Goal: Information Seeking & Learning: Learn about a topic

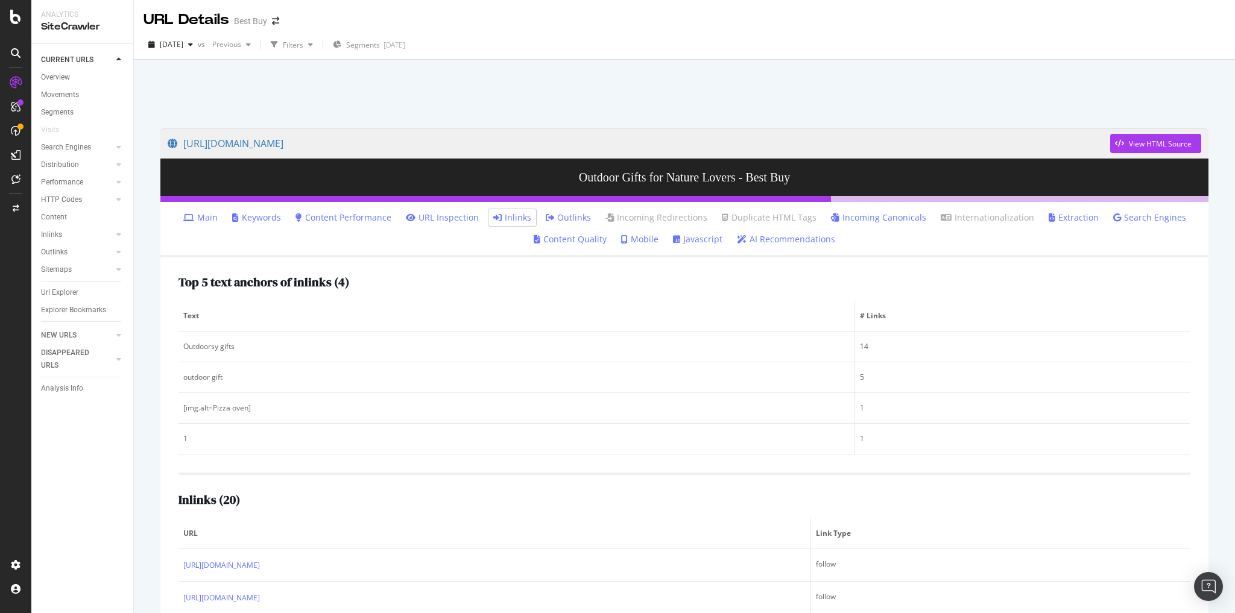
click at [198, 47] on div "button" at bounding box center [190, 44] width 14 height 7
click at [460, 102] on div at bounding box center [684, 90] width 1073 height 51
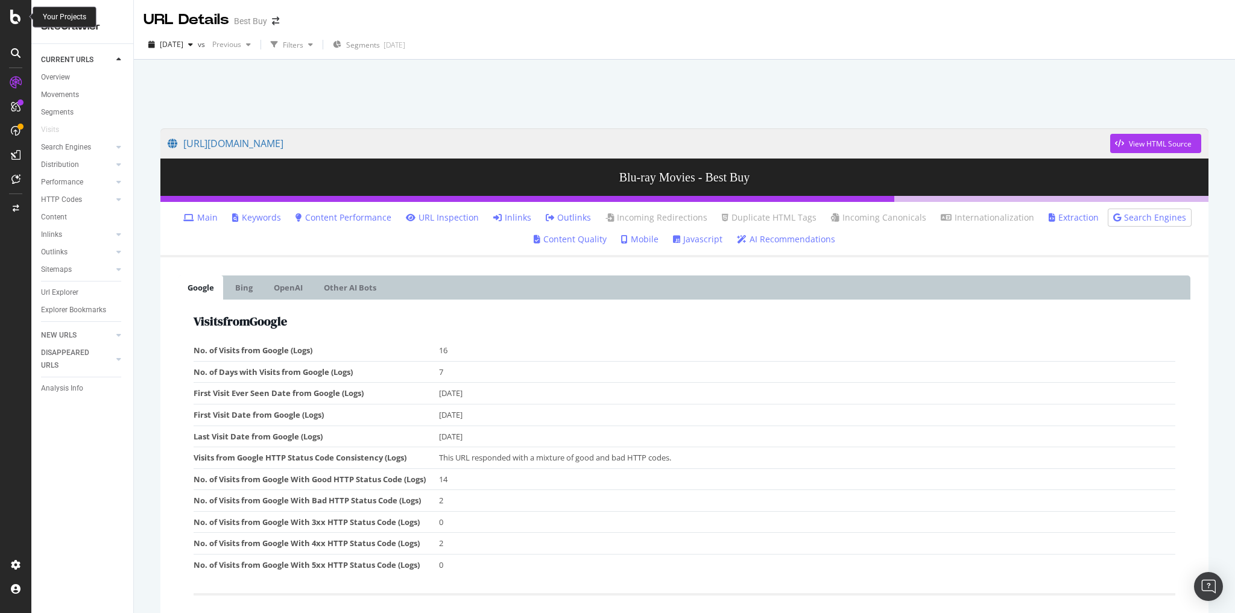
click at [21, 21] on icon at bounding box center [15, 17] width 11 height 14
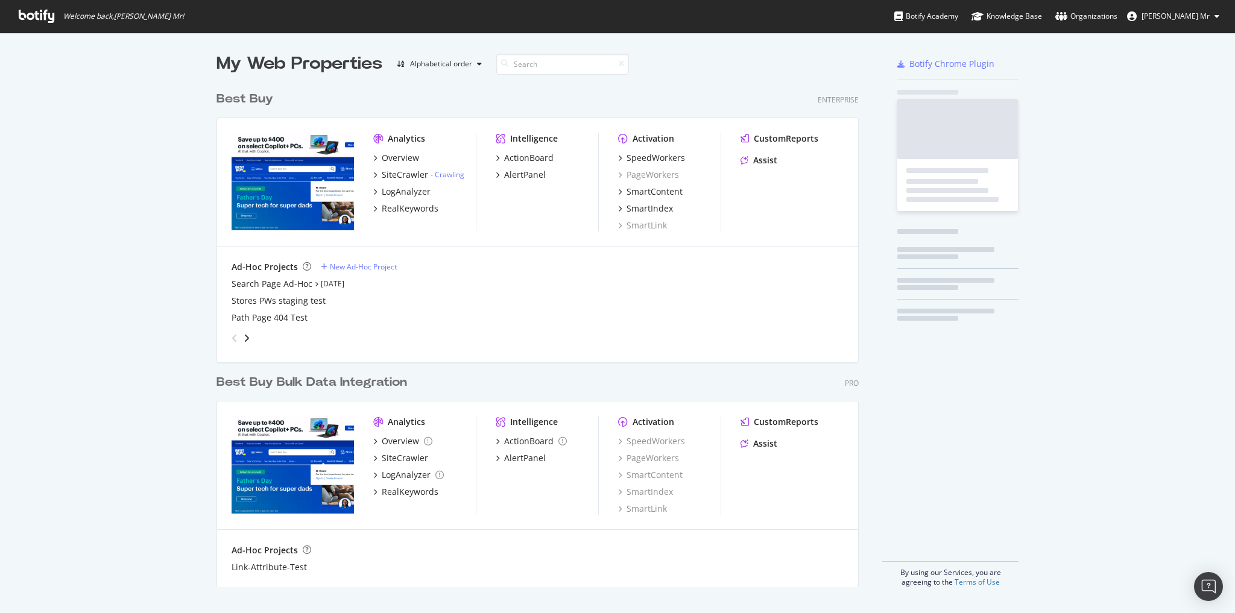
scroll to position [606, 1220]
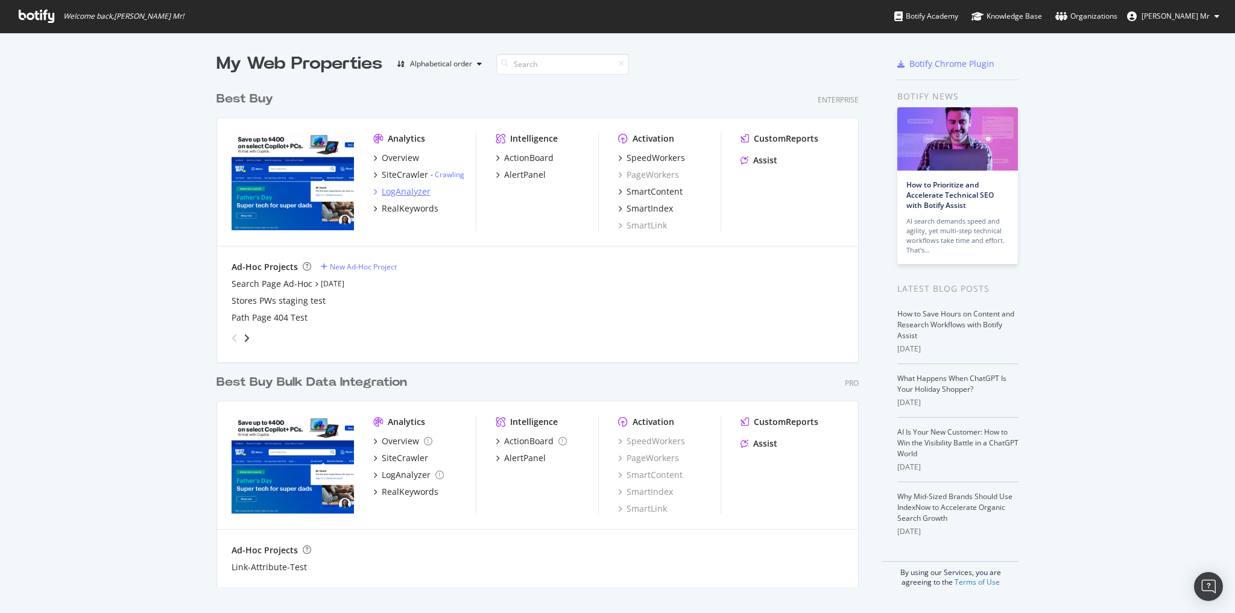
click at [406, 192] on div "LogAnalyzer" at bounding box center [406, 192] width 49 height 12
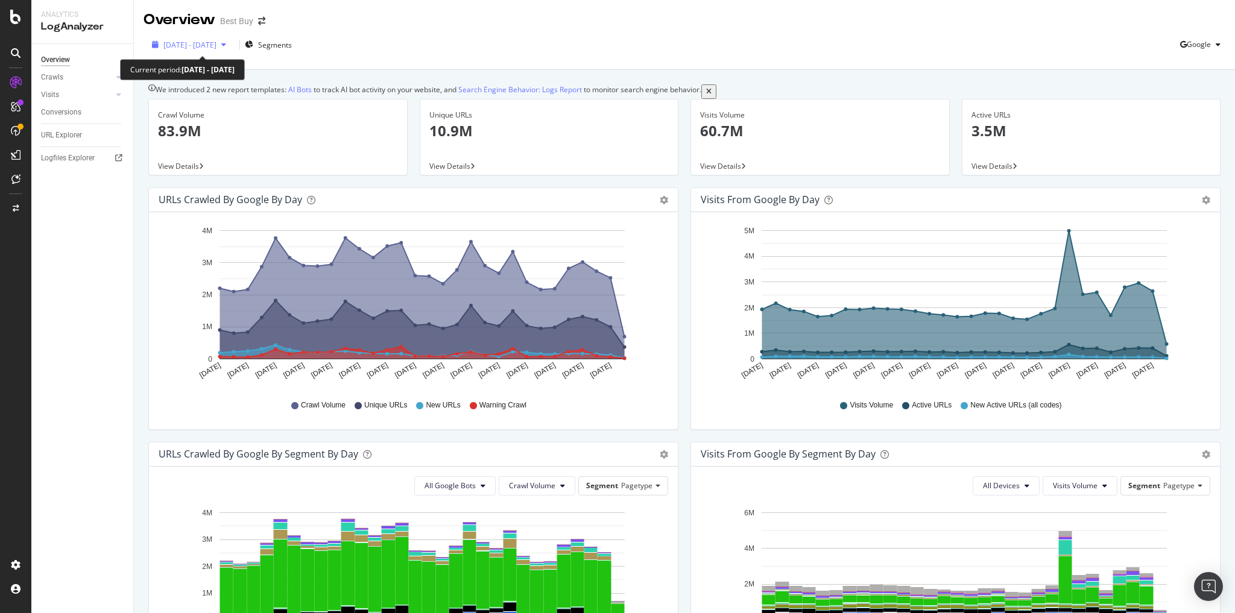
click at [231, 43] on div "button" at bounding box center [224, 44] width 14 height 7
click at [427, 15] on div "Overview Best Buy" at bounding box center [685, 15] width 1102 height 30
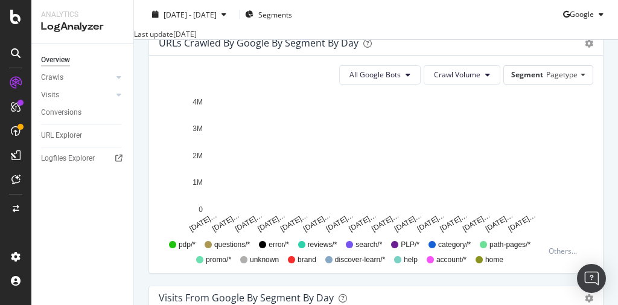
scroll to position [776, 0]
